Goal: Task Accomplishment & Management: Understand process/instructions

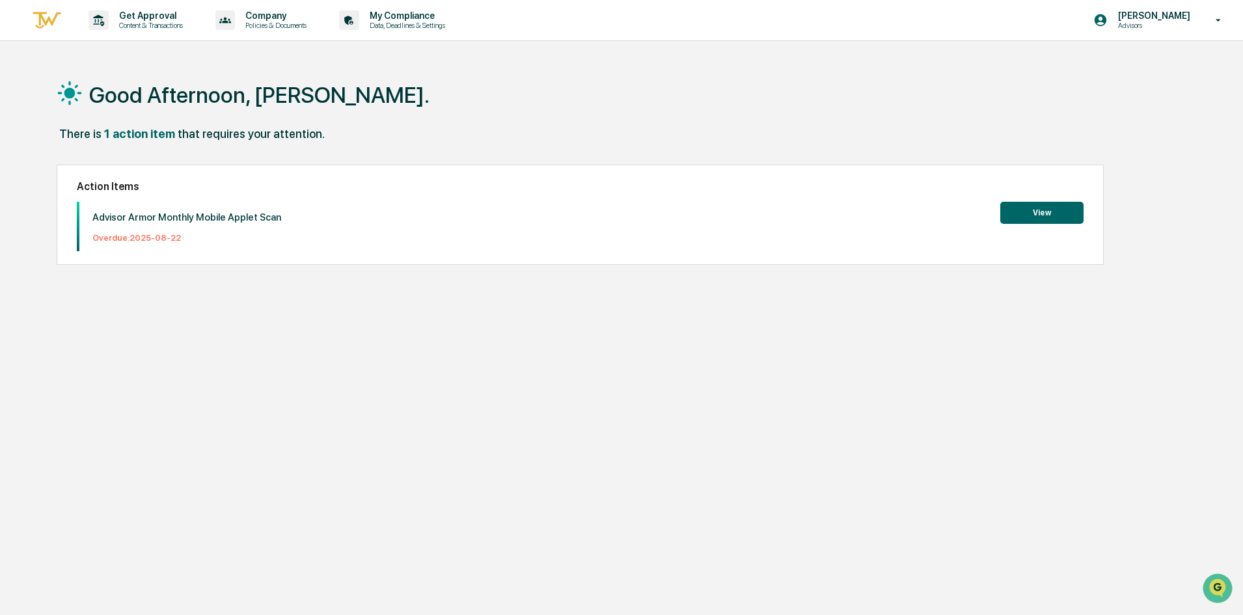
click at [1031, 209] on button "View" at bounding box center [1041, 213] width 83 height 22
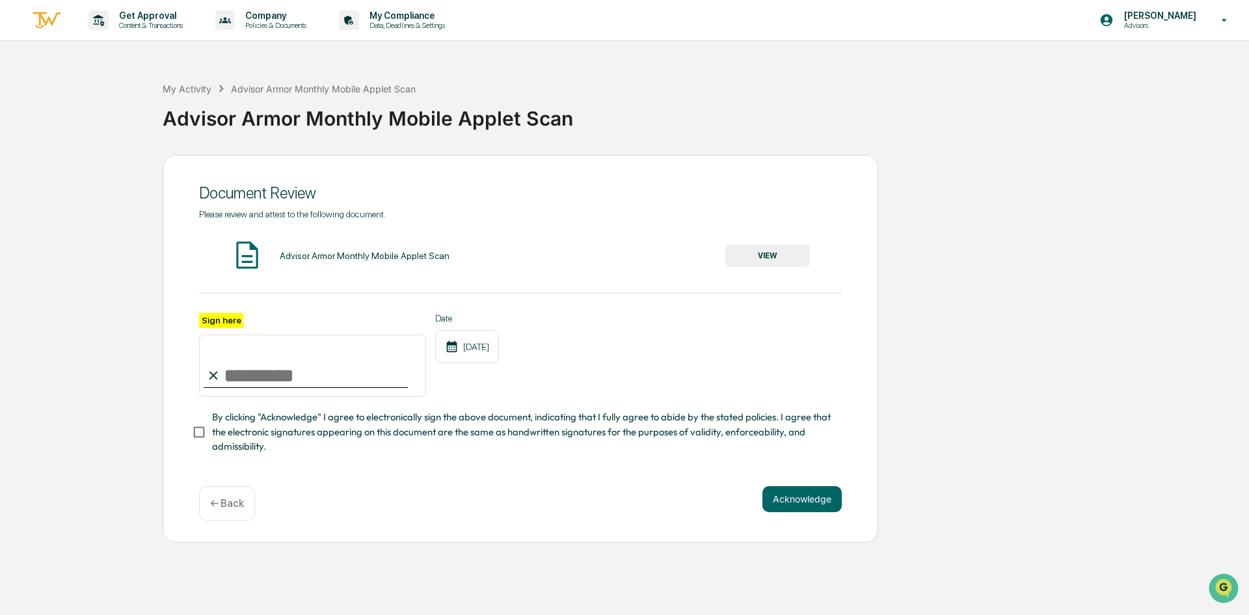
click at [220, 375] on icon at bounding box center [213, 375] width 14 height 14
click at [241, 371] on input "Sign here" at bounding box center [312, 365] width 227 height 62
click at [230, 315] on label "Sign here" at bounding box center [221, 320] width 44 height 15
click at [230, 334] on input "Sign here" at bounding box center [312, 365] width 227 height 62
click at [255, 376] on input "Sign here" at bounding box center [312, 365] width 227 height 62
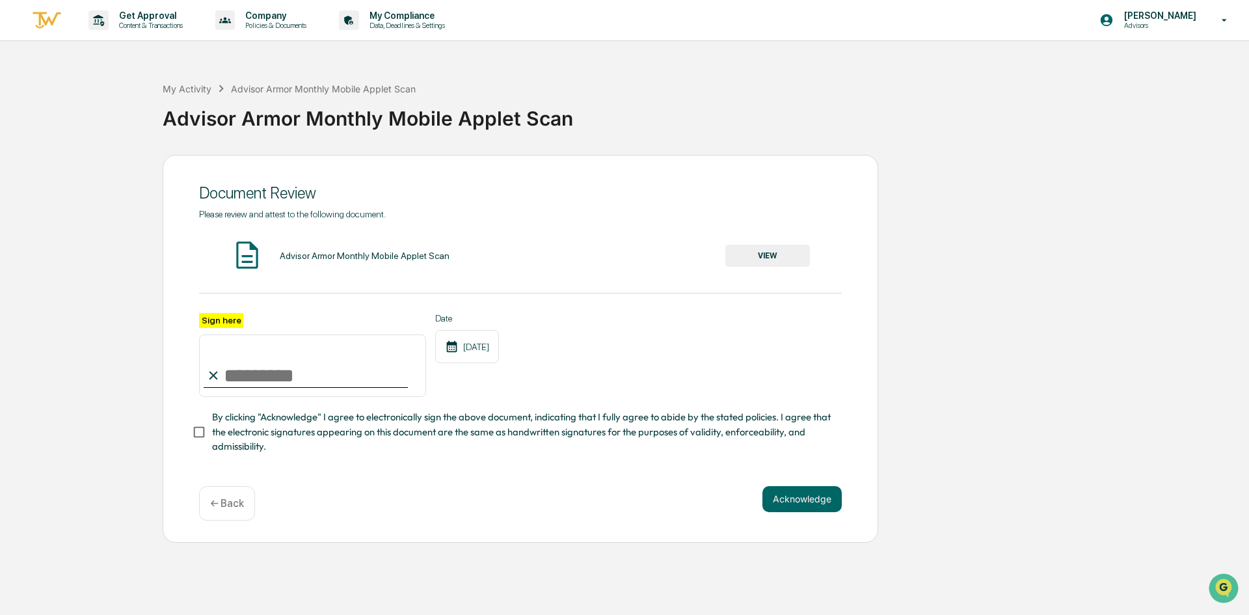
type input "**********"
click at [826, 506] on button "Acknowledge" at bounding box center [802, 499] width 79 height 26
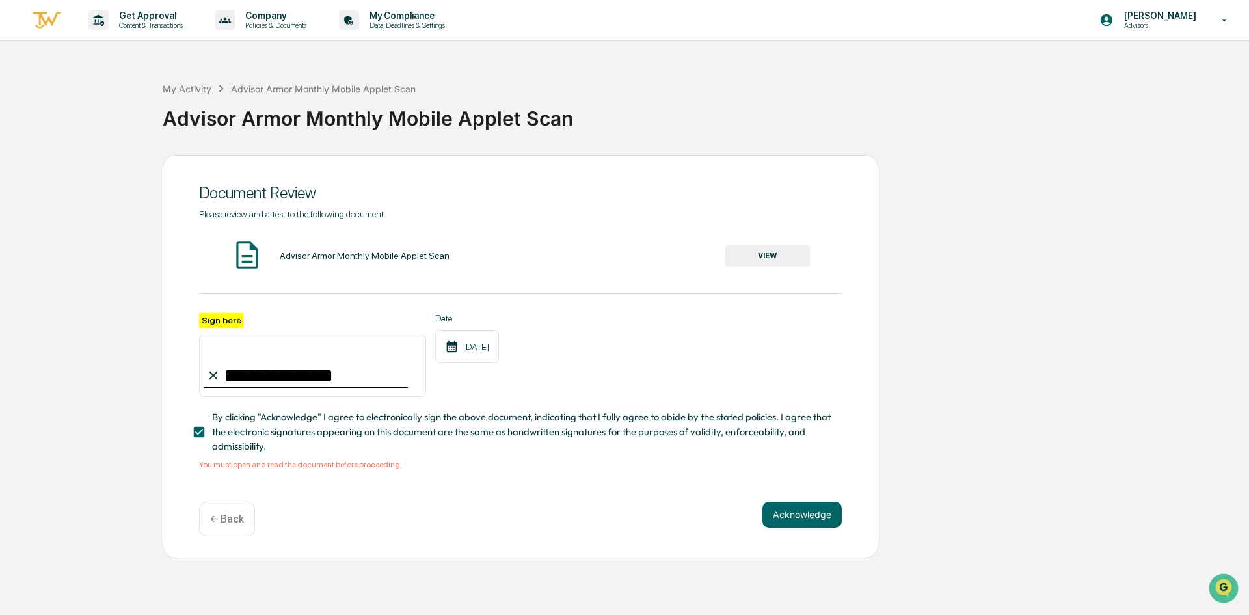
click at [790, 260] on button "VIEW" at bounding box center [768, 256] width 85 height 22
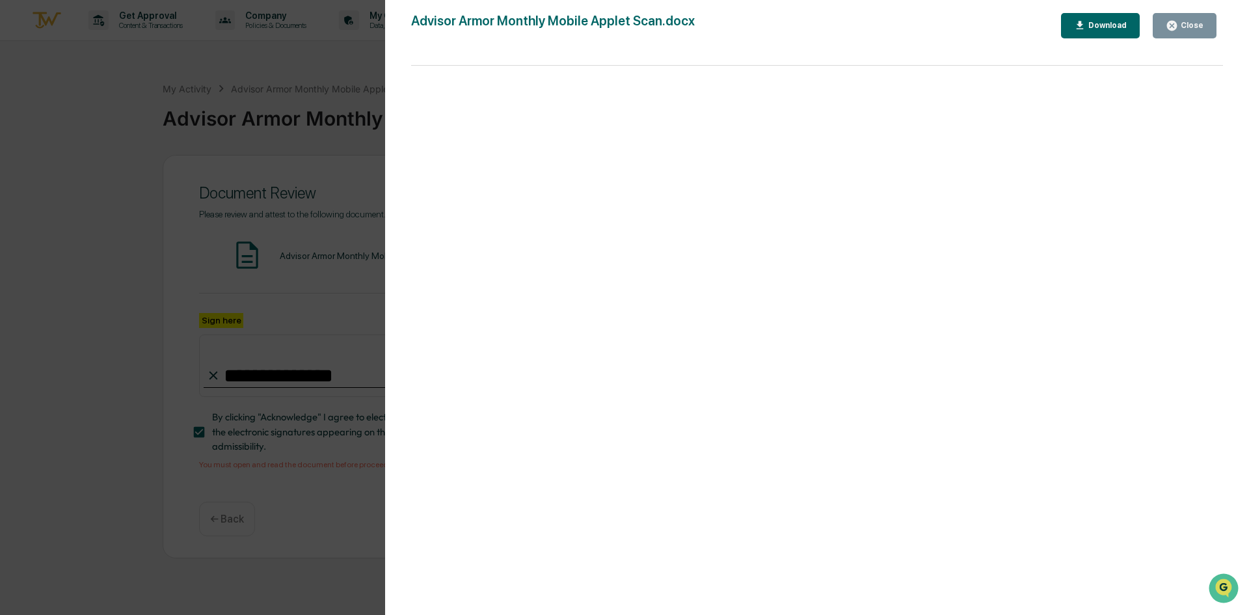
drag, startPoint x: 1199, startPoint y: 9, endPoint x: 1190, endPoint y: 18, distance: 12.4
click at [1197, 9] on div "Version History [DATE] 07:53 PM [PERSON_NAME] Advisor Armor Monthly Mobile Appl…" at bounding box center [817, 320] width 864 height 641
click at [1177, 29] on icon "button" at bounding box center [1172, 26] width 10 height 10
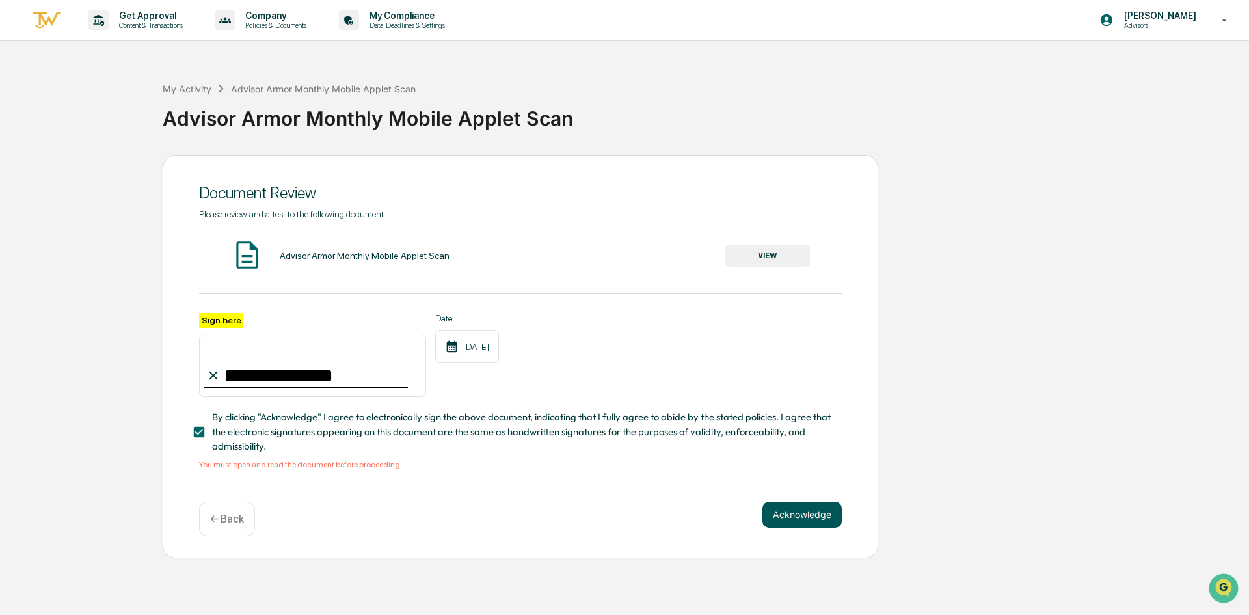
click at [824, 526] on button "Acknowledge" at bounding box center [802, 515] width 79 height 26
